Goal: Transaction & Acquisition: Book appointment/travel/reservation

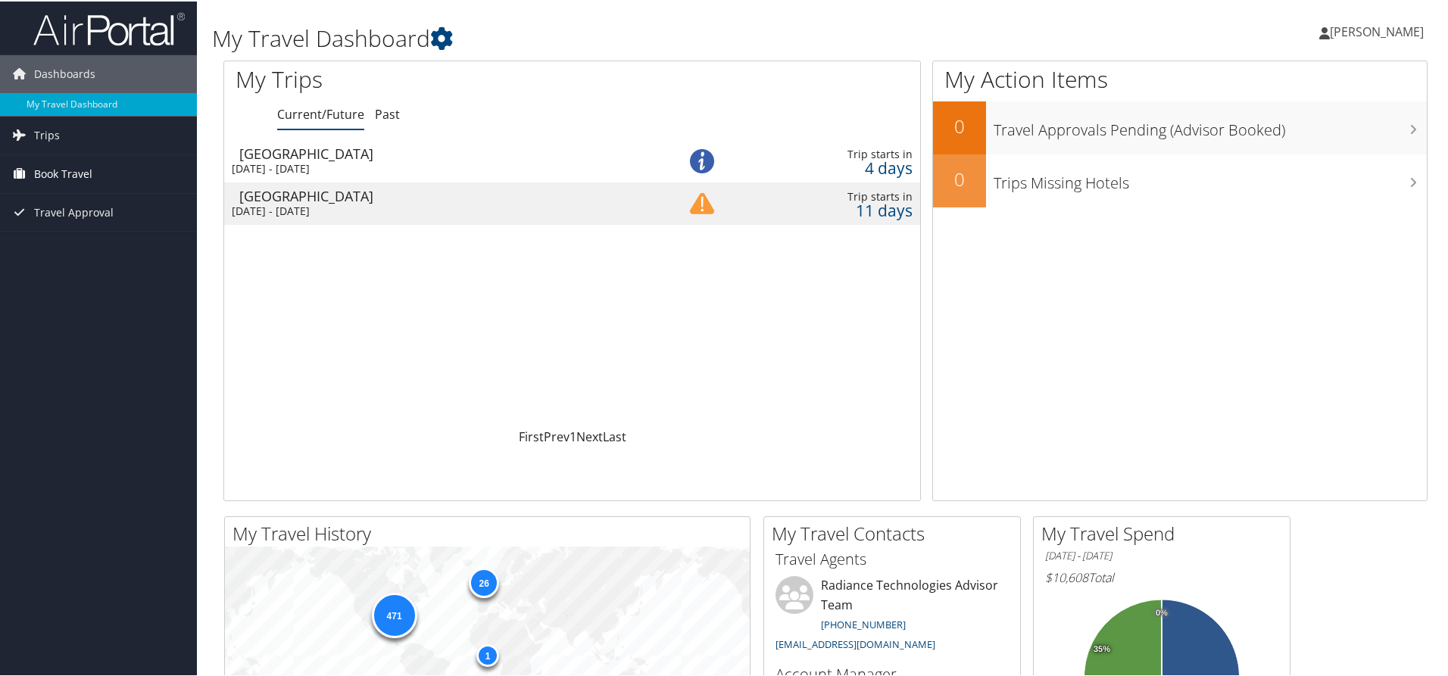
click at [52, 179] on span "Book Travel" at bounding box center [63, 173] width 58 height 38
click at [80, 254] on link "Book/Manage Online Trips" at bounding box center [98, 248] width 197 height 23
